Goal: Information Seeking & Learning: Learn about a topic

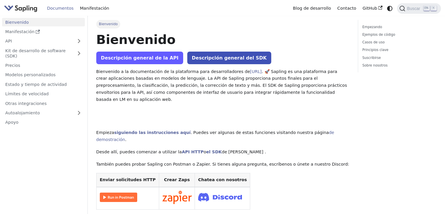
click at [148, 57] on font "Descripción general de la API" at bounding box center [140, 58] width 78 height 6
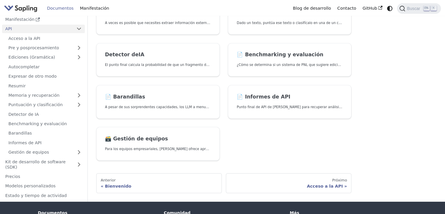
scroll to position [194, 0]
click at [202, 53] on h2 "Detector de IA" at bounding box center [158, 55] width 106 height 6
